Goal: Find specific page/section: Find specific page/section

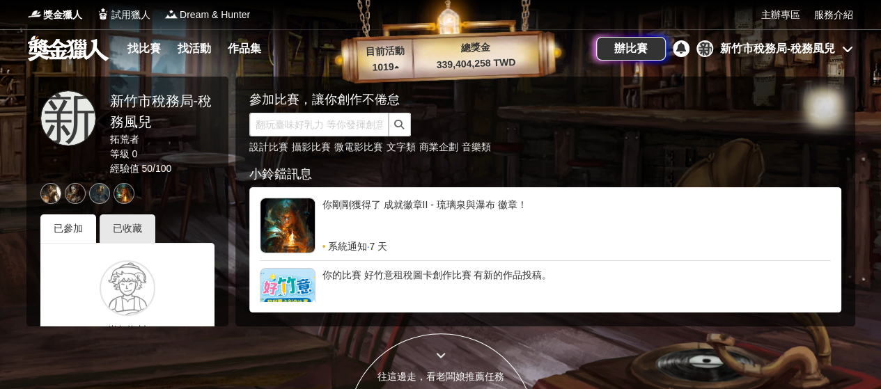
click at [795, 45] on div "新竹市稅務局-稅務風兒" at bounding box center [777, 48] width 115 height 17
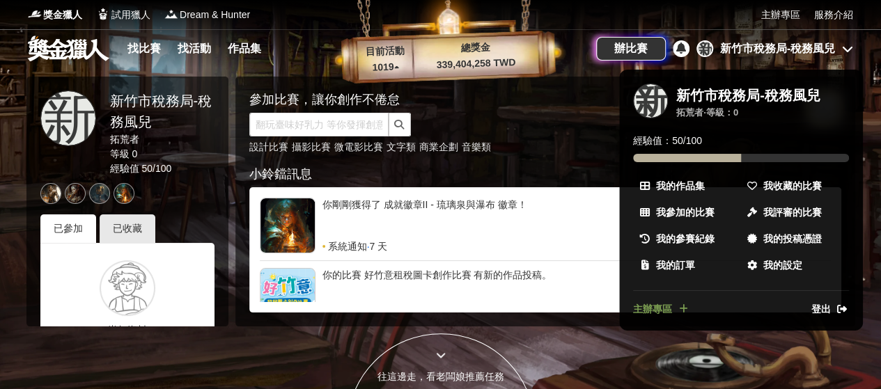
click at [657, 295] on ul "新 新竹市稅務局-稅務風兒 拓荒者 · 等級： 0 經驗值： 50 / 100 我的作品集 我收藏的比賽 我參加的比賽 我評審的比賽 我的參賽紀錄 我的投稿憑…" at bounding box center [741, 200] width 244 height 261
click at [657, 303] on span "主辦專區" at bounding box center [652, 309] width 39 height 15
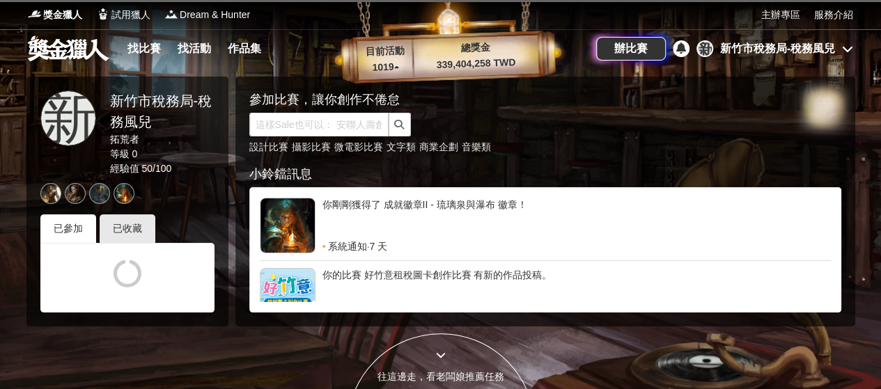
click at [775, 48] on div "新竹市稅務局-稅務風兒" at bounding box center [777, 48] width 115 height 17
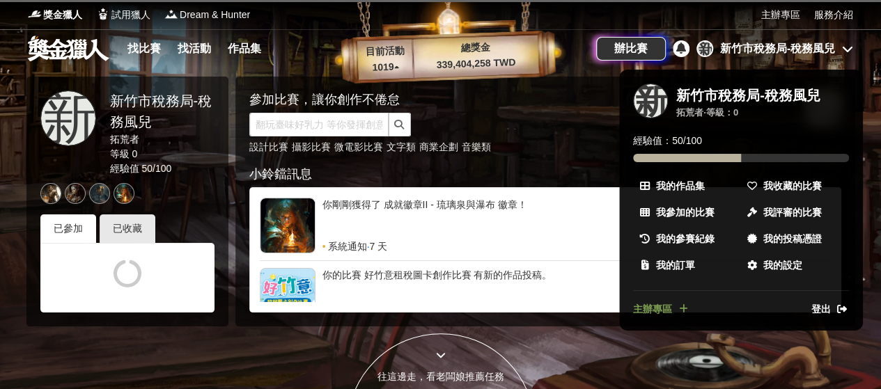
click at [672, 307] on link "主辦專區" at bounding box center [661, 309] width 57 height 15
